Goal: Task Accomplishment & Management: Use online tool/utility

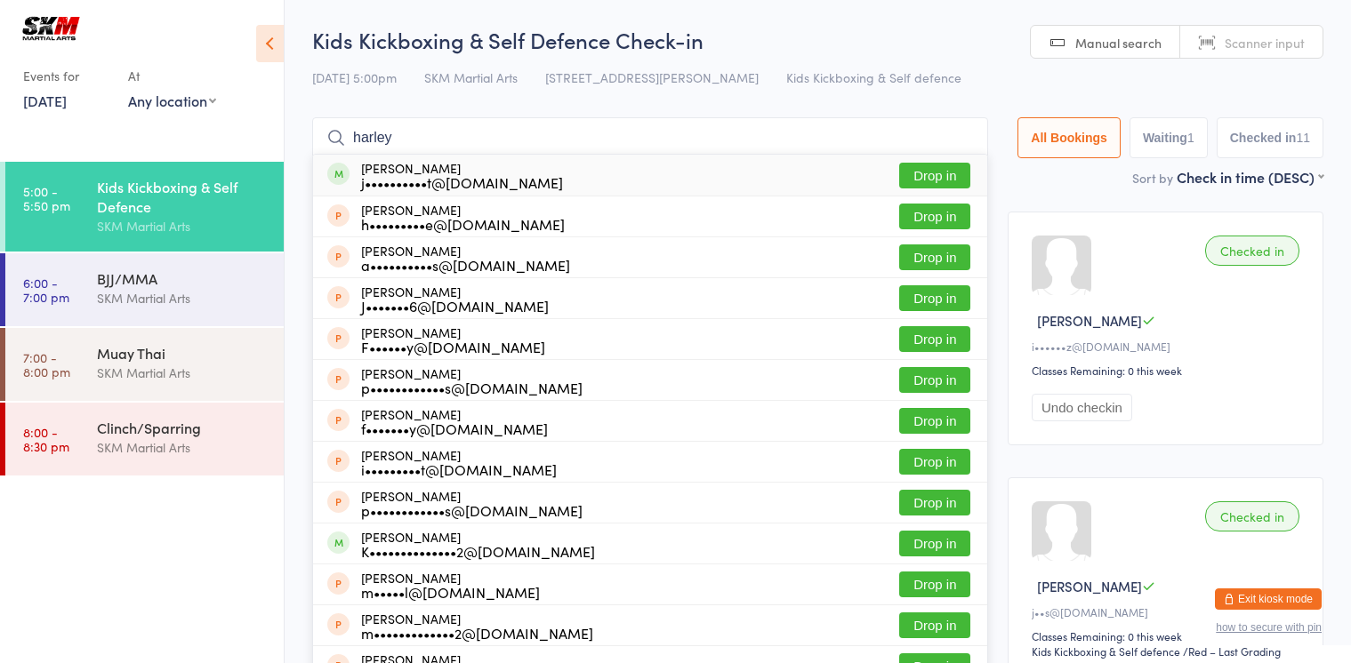
type input "harley"
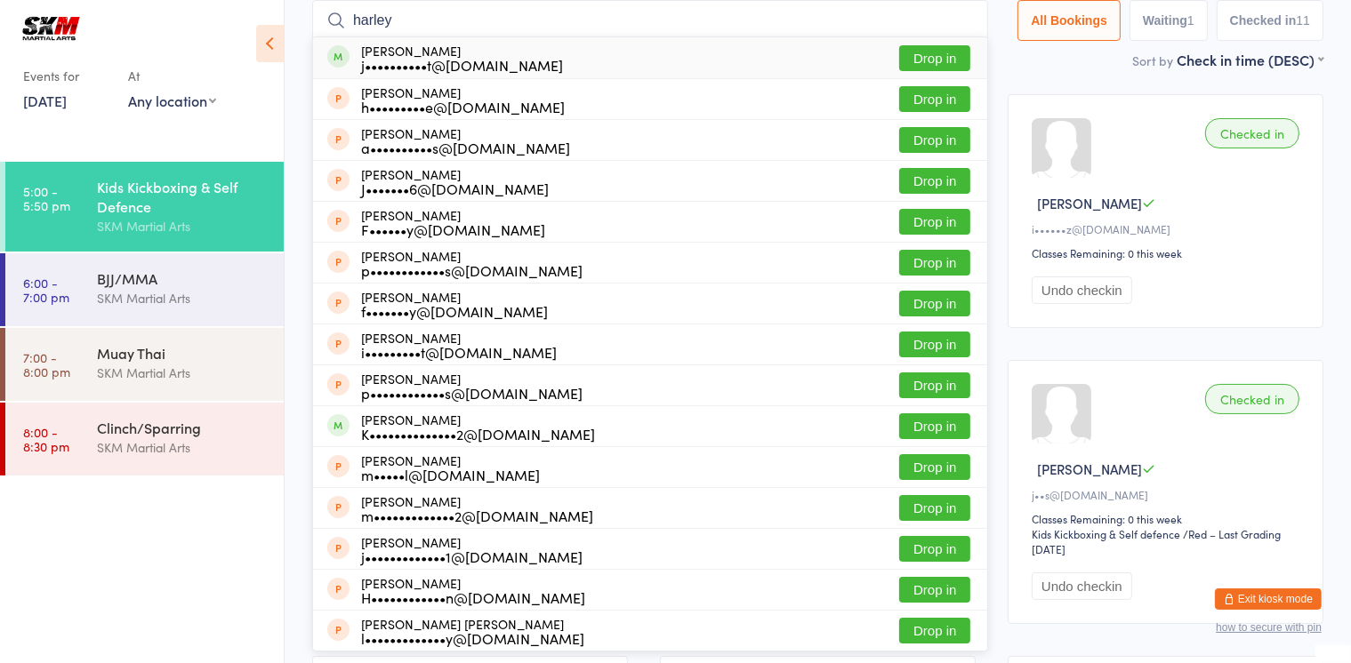
click at [943, 58] on button "Drop in" at bounding box center [934, 58] width 71 height 26
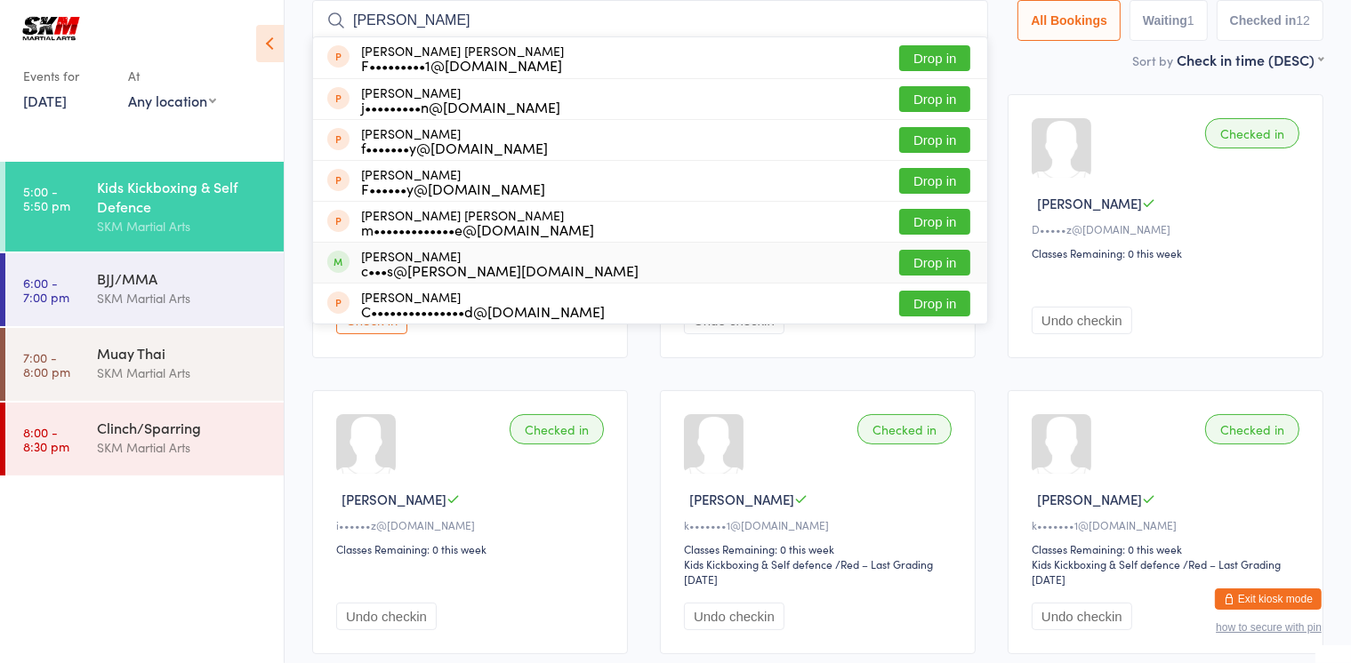
type input "[PERSON_NAME]"
click at [929, 253] on button "Drop in" at bounding box center [934, 263] width 71 height 26
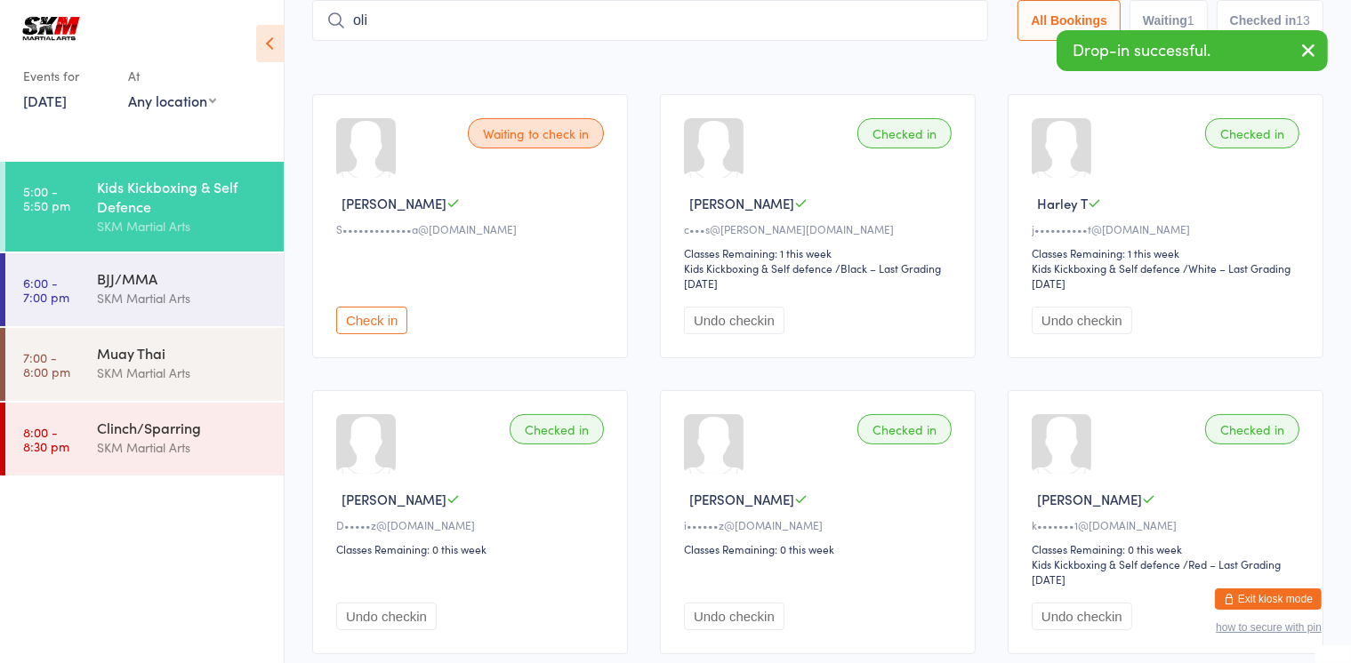
type input "oli"
click at [505, 67] on div "Sort by Check in time (DESC) First name (ASC) First name (DESC) Last name (ASC)…" at bounding box center [817, 60] width 1011 height 20
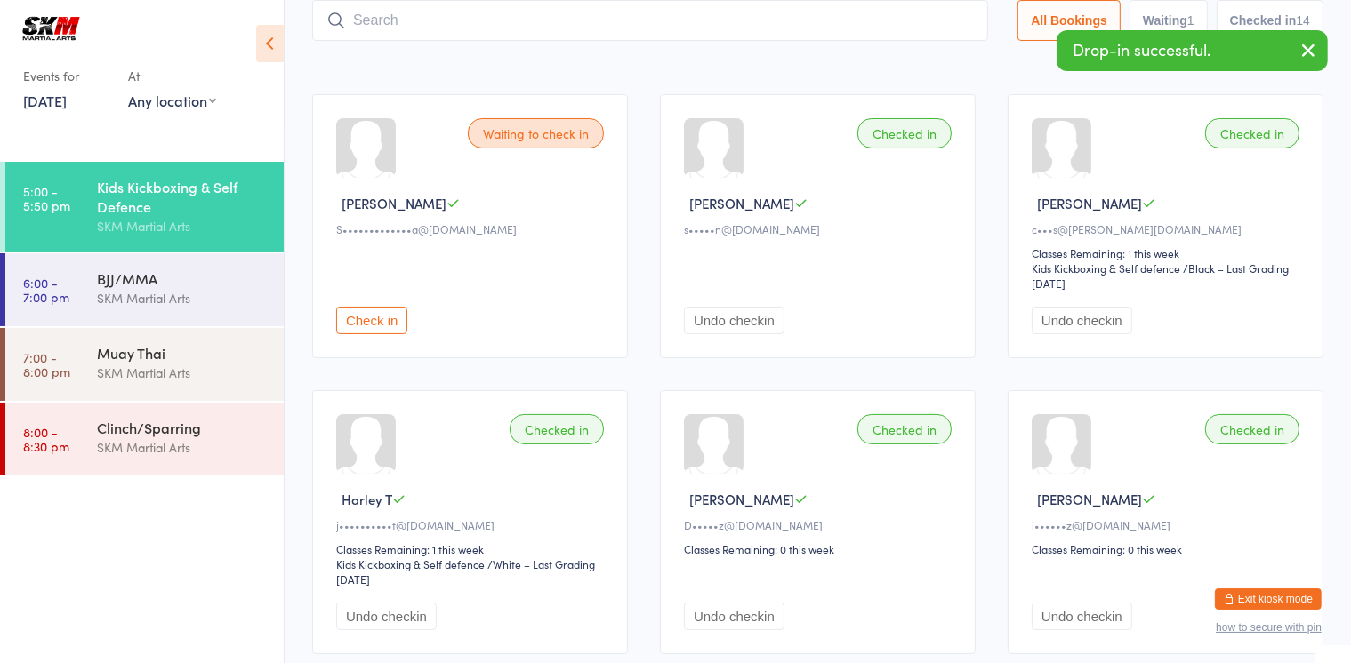
click at [500, 5] on input "search" at bounding box center [650, 20] width 676 height 41
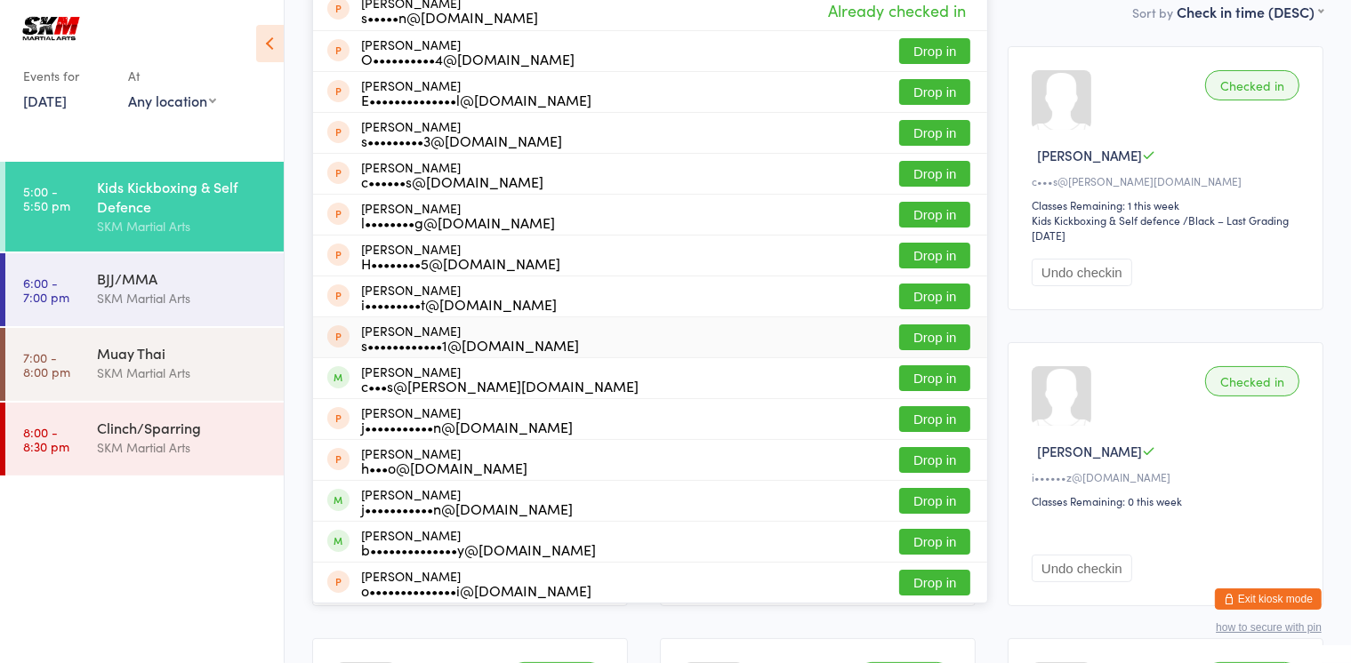
scroll to position [104, 0]
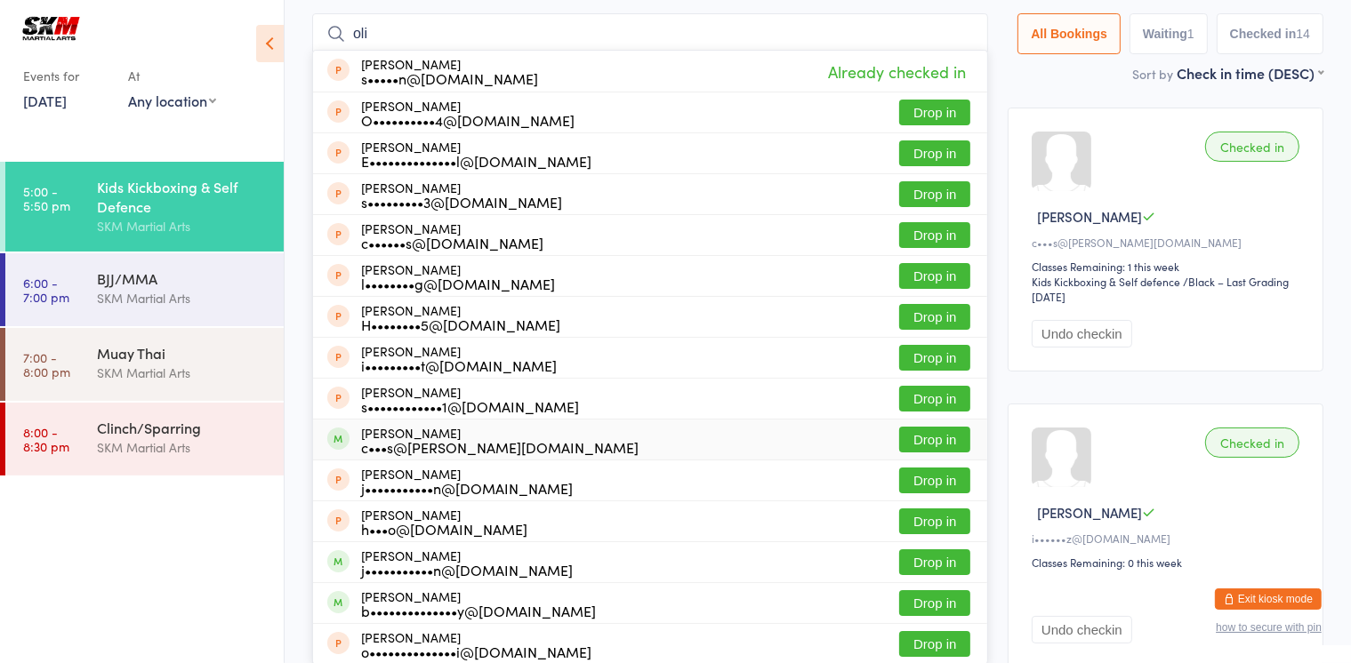
type input "oli"
click at [932, 446] on button "Drop in" at bounding box center [934, 440] width 71 height 26
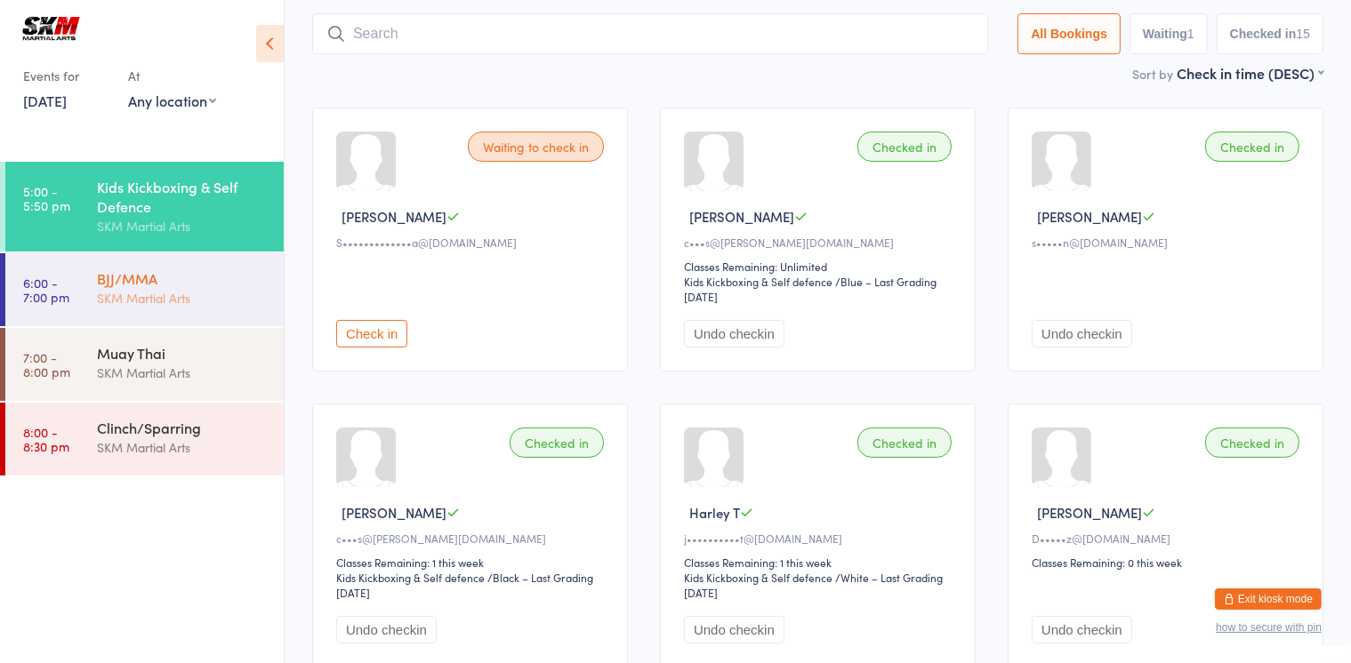
click at [160, 309] on div "BJJ/MMA SKM Martial Arts" at bounding box center [190, 288] width 187 height 70
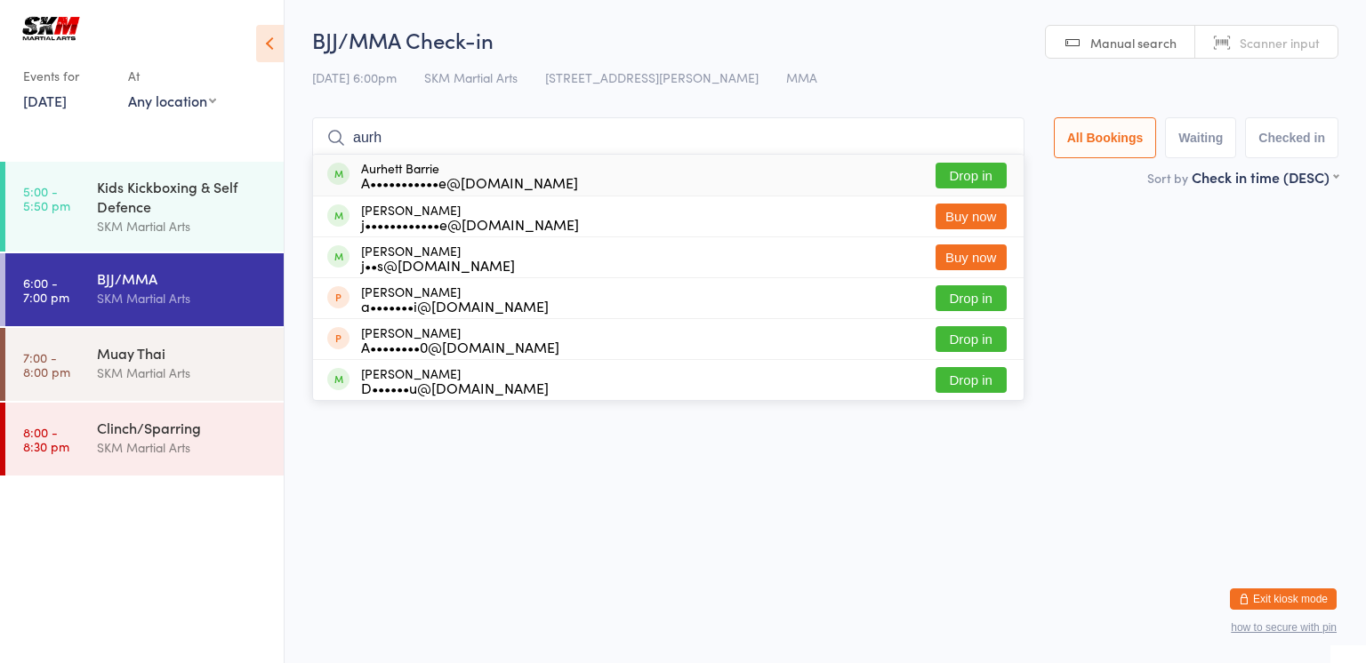
type input "aurh"
click at [423, 166] on div "Aurhett Barrie A•••••••••••e@[DOMAIN_NAME]" at bounding box center [469, 175] width 217 height 28
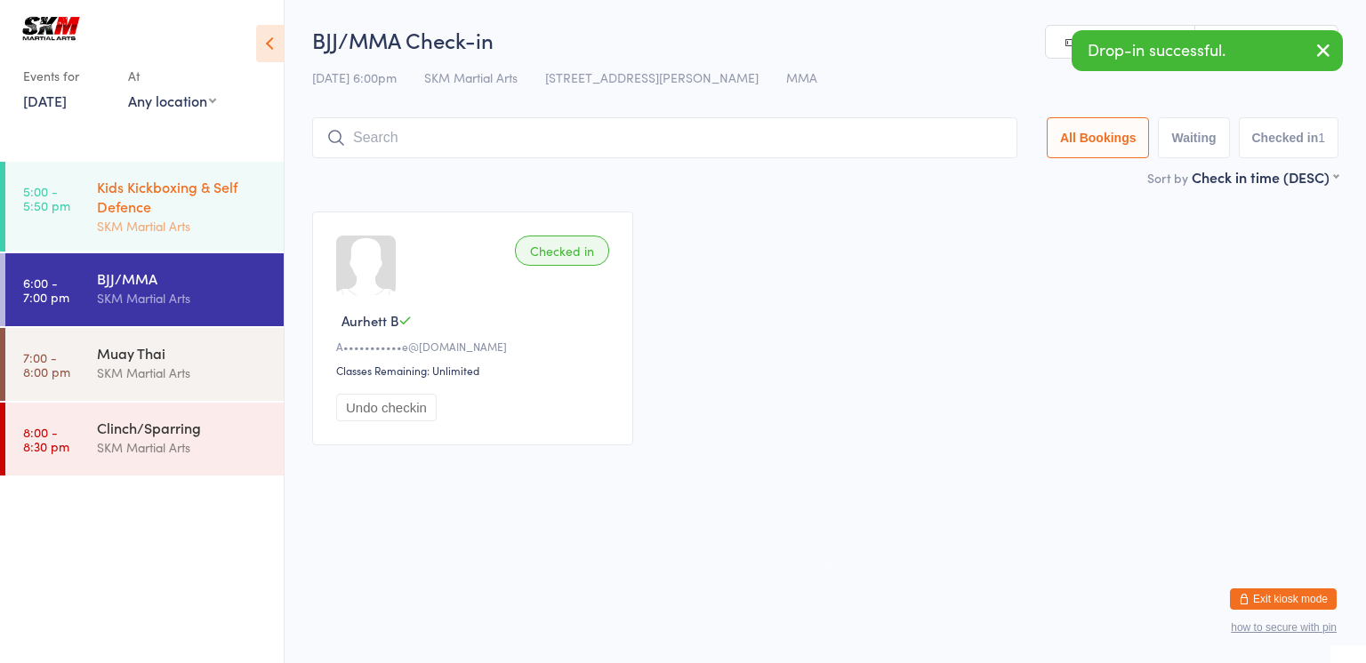
click at [187, 207] on div "Kids Kickboxing & Self Defence" at bounding box center [183, 196] width 172 height 39
